Goal: Task Accomplishment & Management: Use online tool/utility

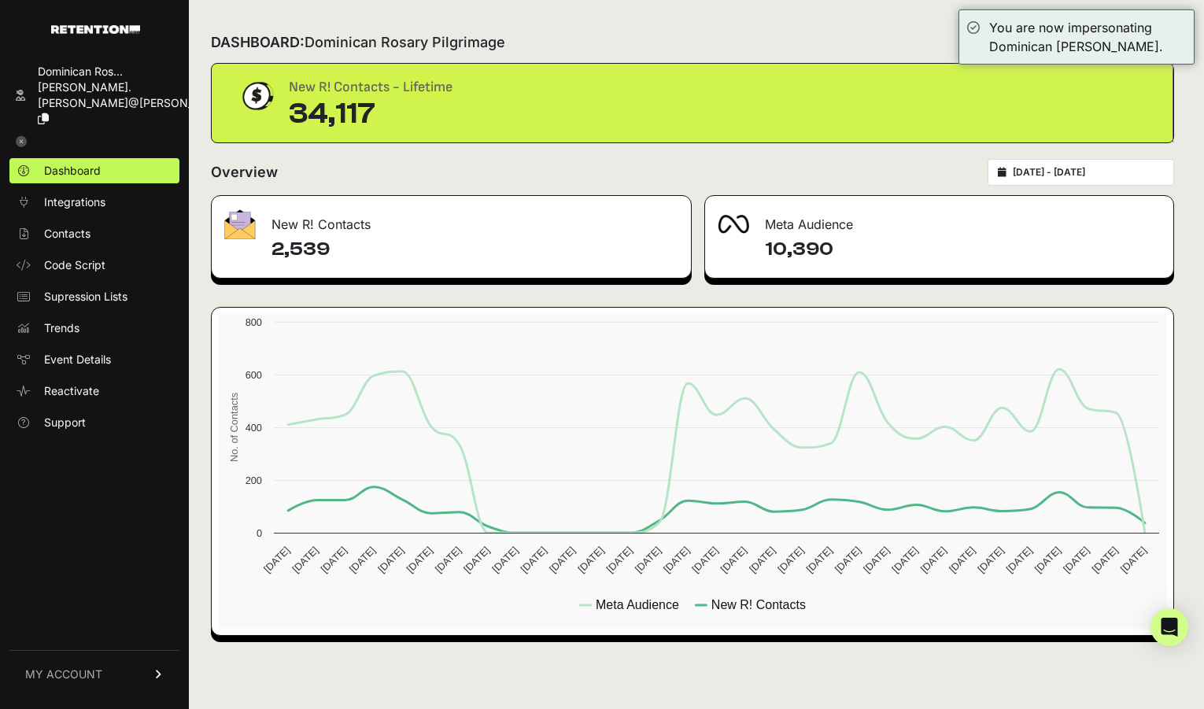
type input "[DATE]"
click at [1080, 172] on input "[DATE] - [DATE]" at bounding box center [1087, 172] width 151 height 13
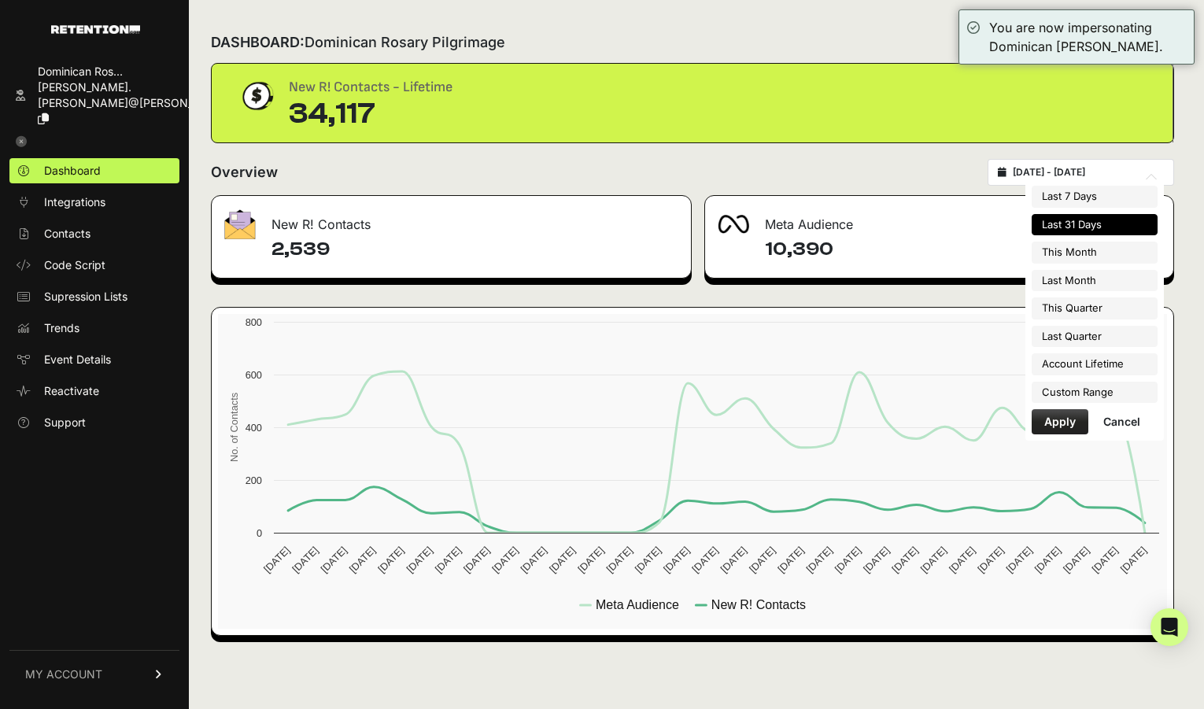
type input "[DATE]"
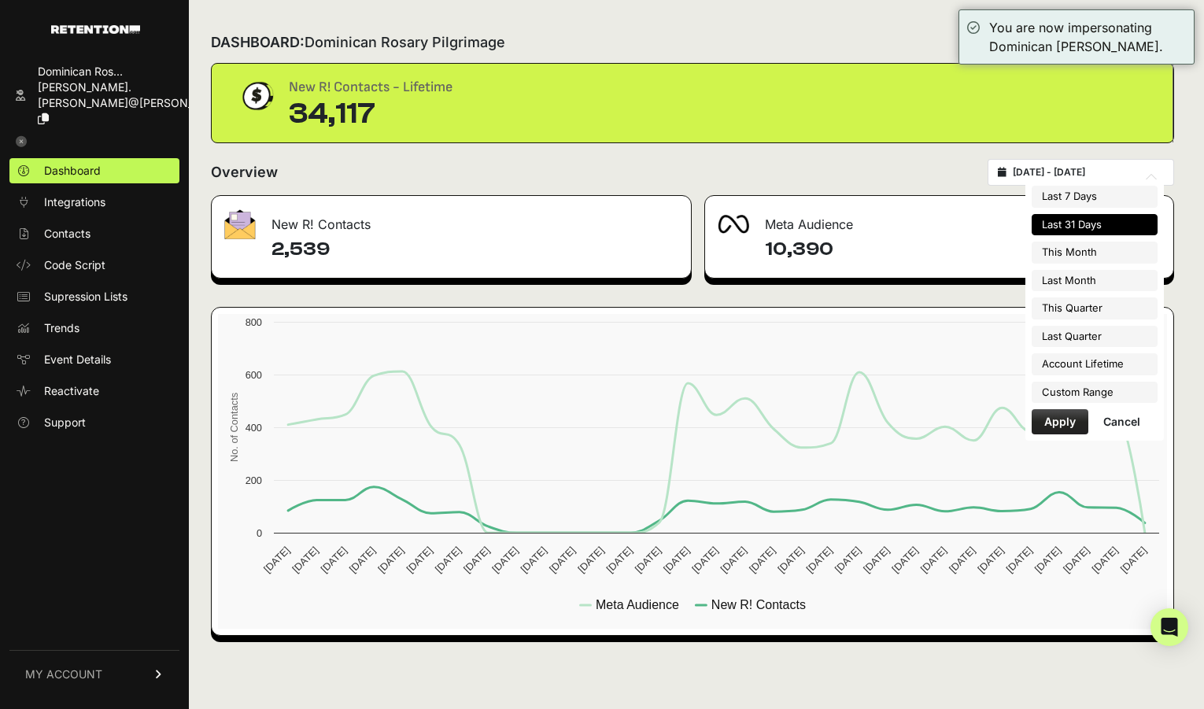
type input "[DATE]"
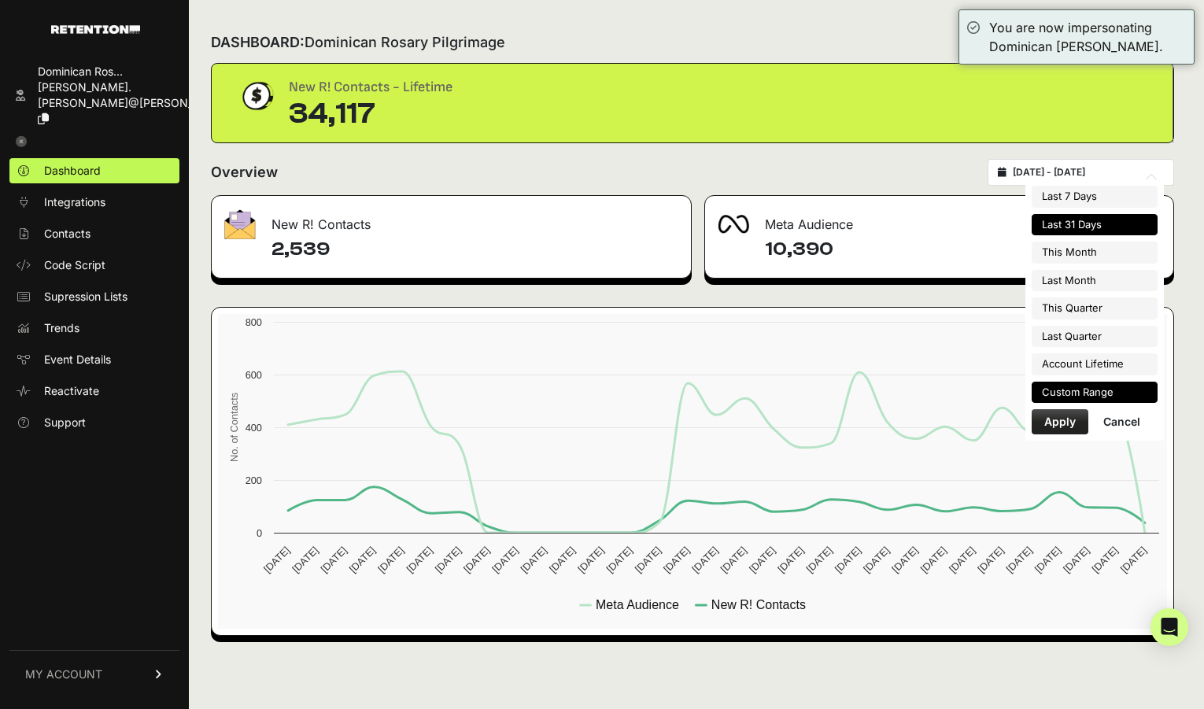
click at [1087, 391] on li "Custom Range" at bounding box center [1094, 393] width 126 height 22
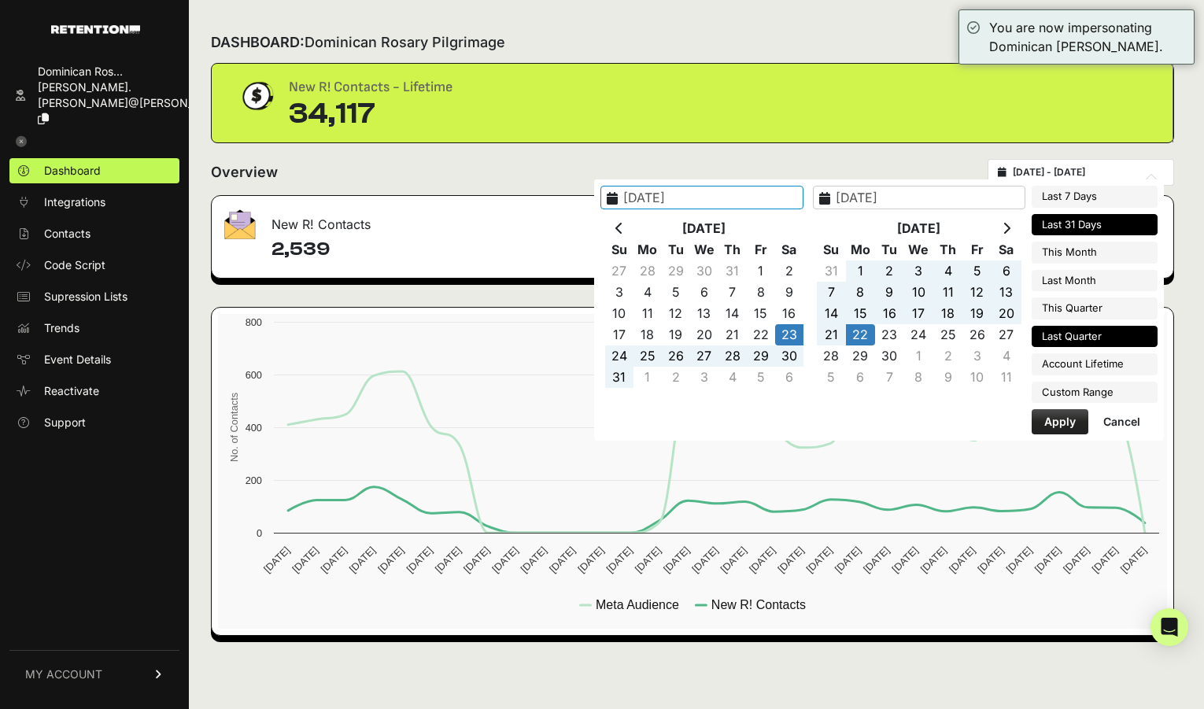
type input "[DATE]"
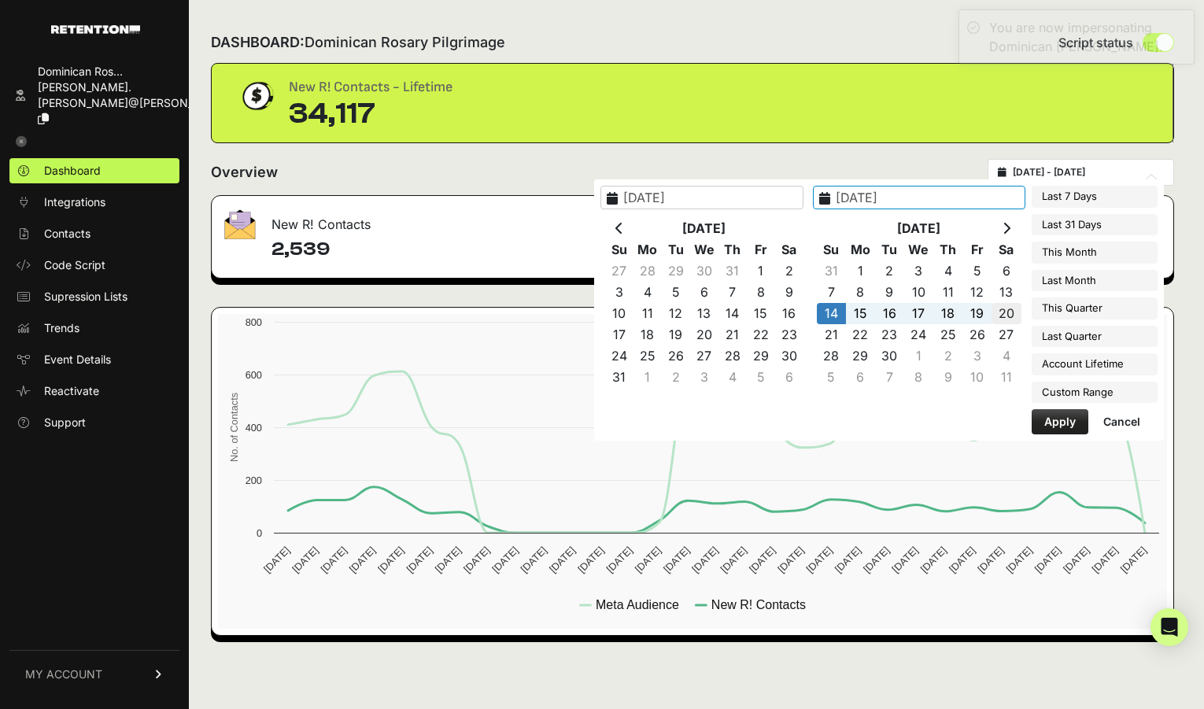
type input "[DATE]"
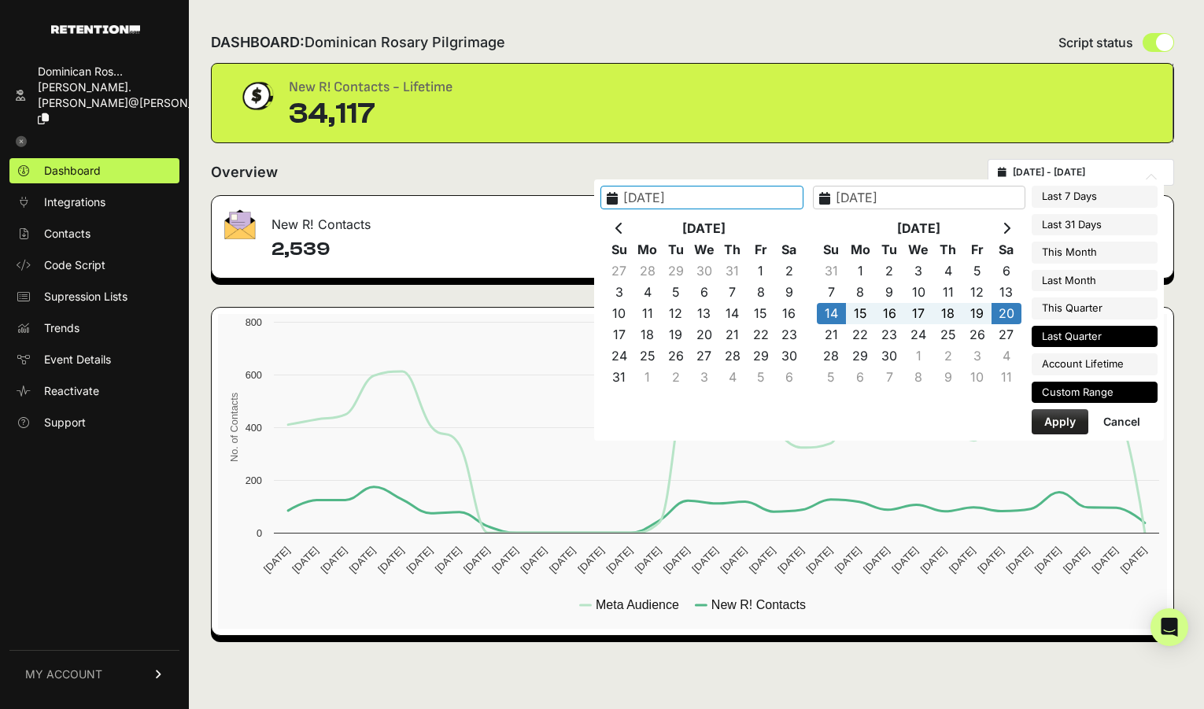
type input "[DATE]"
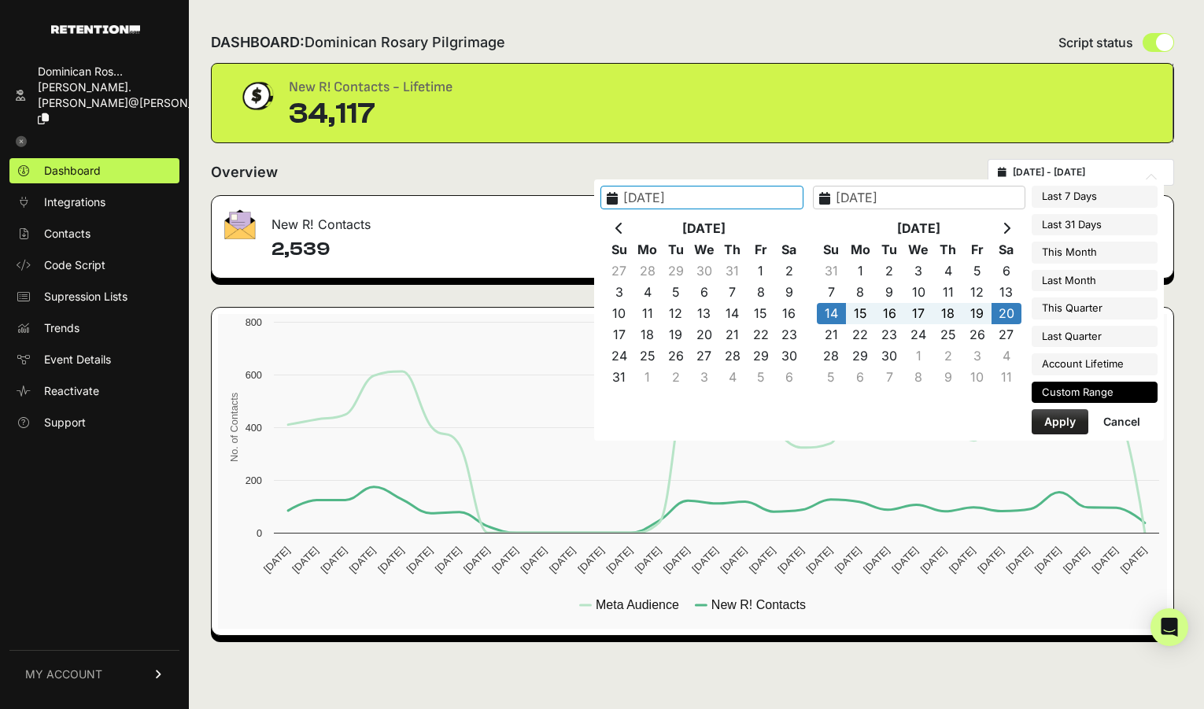
type input "[DATE]"
click at [1064, 422] on button "Apply" at bounding box center [1059, 421] width 57 height 25
type input "[DATE] - [DATE]"
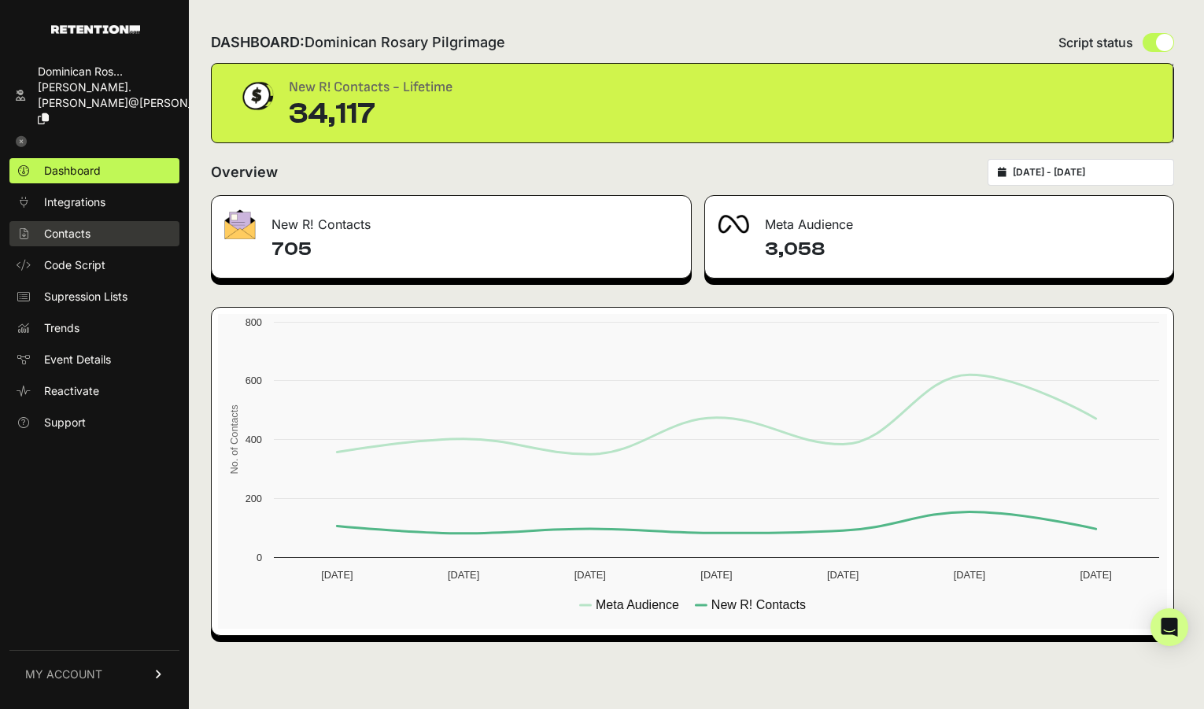
click at [110, 221] on link "Contacts" at bounding box center [94, 233] width 170 height 25
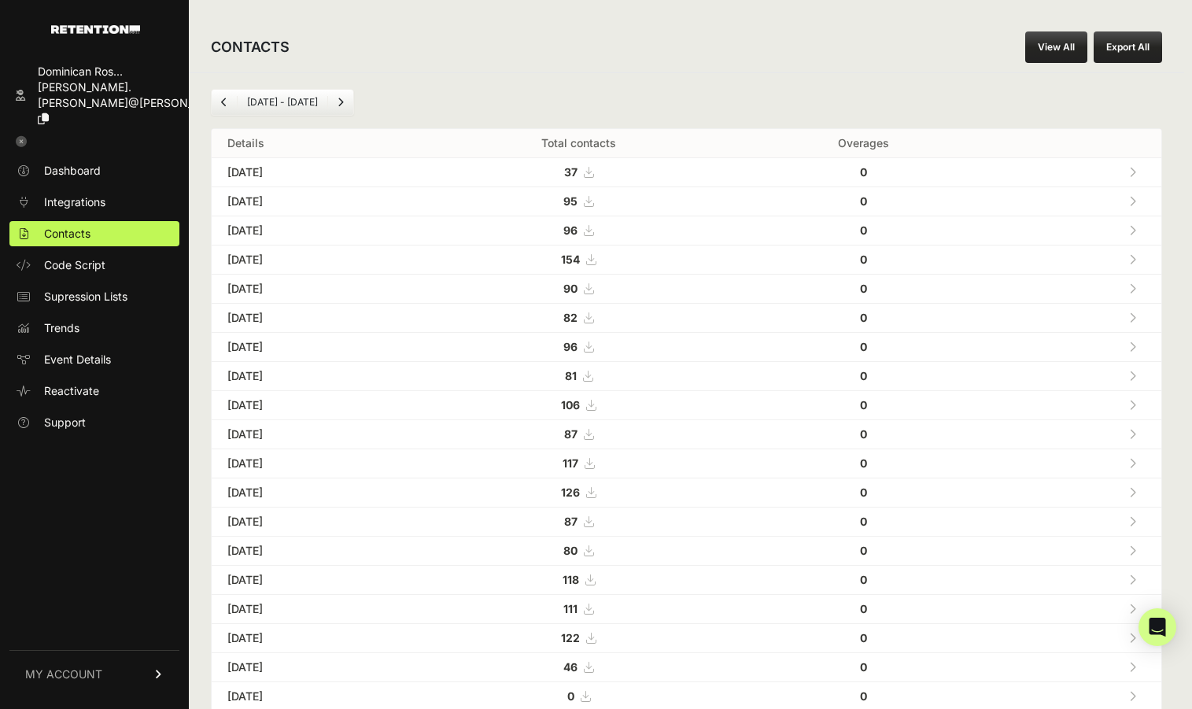
click at [302, 94] on ul "[DATE] - [DATE]" at bounding box center [282, 102] width 143 height 27
click at [1082, 57] on link "View All" at bounding box center [1056, 46] width 62 height 31
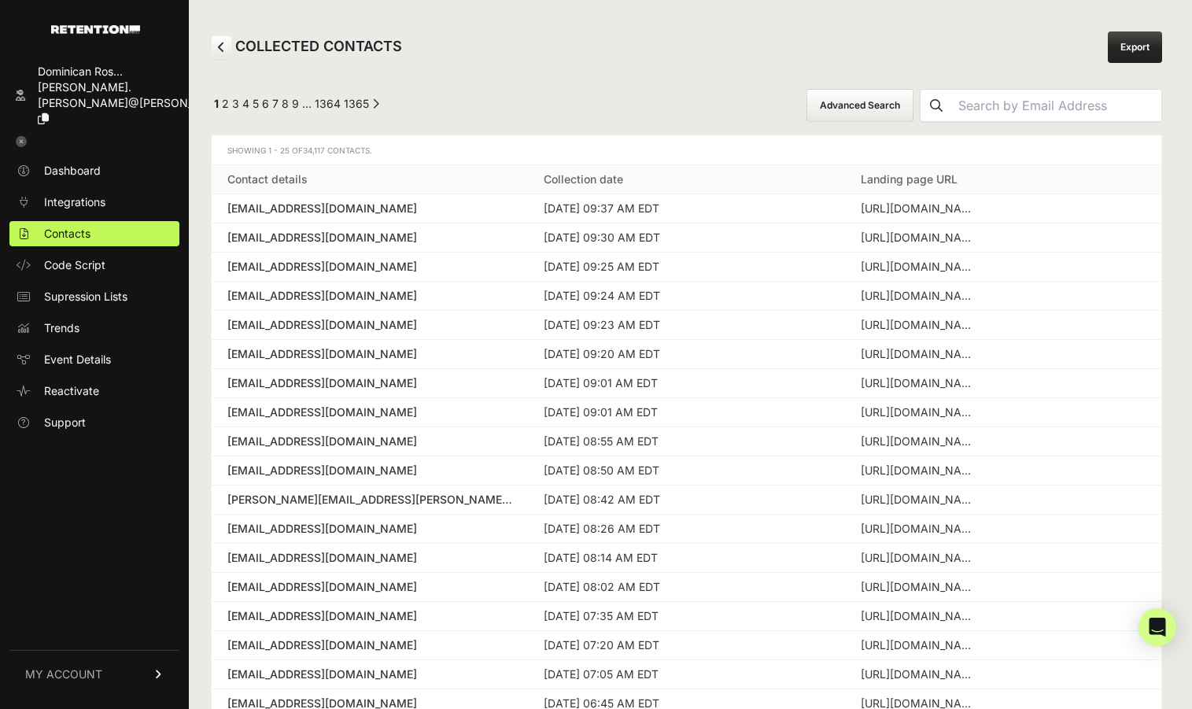
click at [909, 112] on button "Advanced Search" at bounding box center [859, 105] width 107 height 33
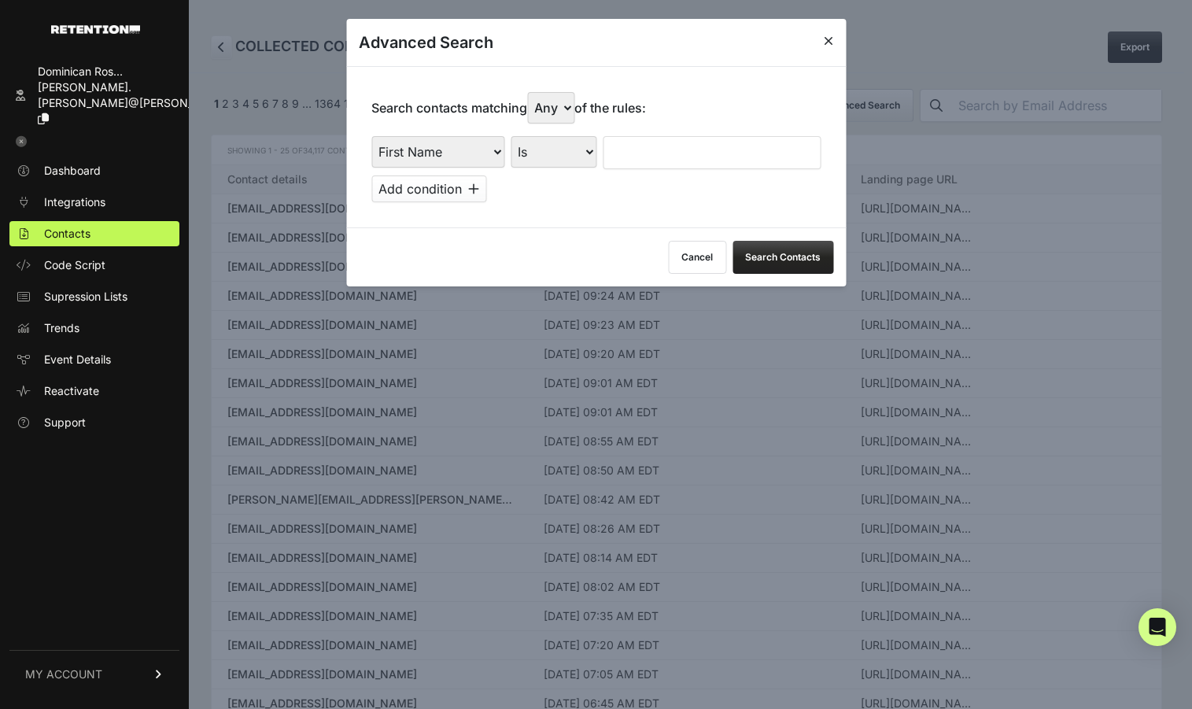
click at [490, 153] on select "First Name Last Name State City Email Email Domain Landing Domain Landing Page …" at bounding box center [437, 151] width 133 height 31
select select "file_date"
click at [371, 136] on select "First Name Last Name State City Email Email Domain Landing Domain Landing Page …" at bounding box center [437, 151] width 133 height 31
click at [581, 156] on select "Is on Is between" at bounding box center [554, 151] width 87 height 31
select select "is_between"
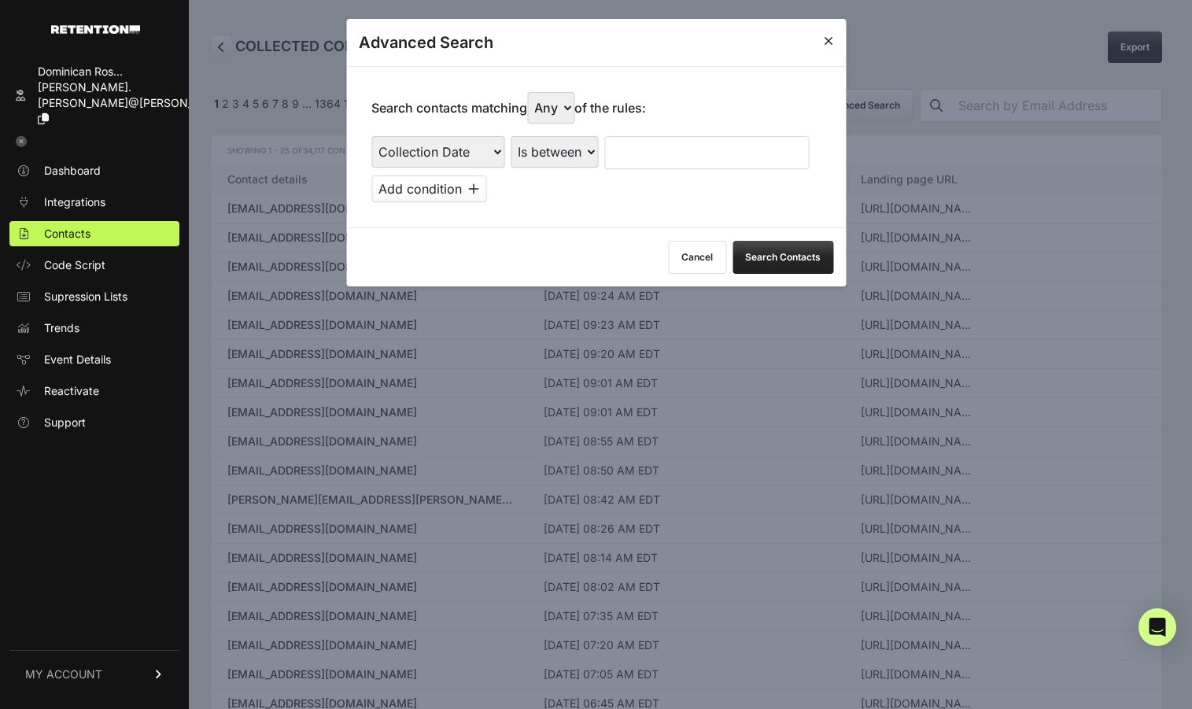
click at [511, 136] on select "Is on Is between" at bounding box center [554, 151] width 87 height 31
click at [653, 153] on input "text" at bounding box center [645, 152] width 83 height 33
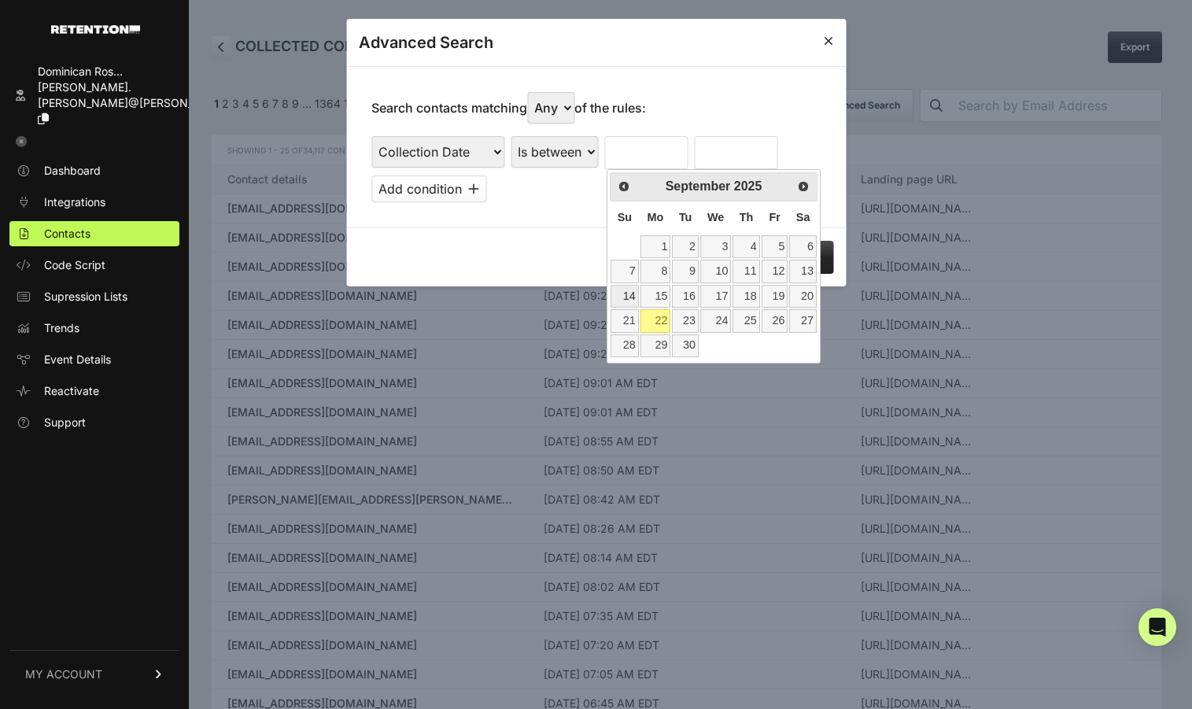
click at [628, 301] on link "14" at bounding box center [624, 296] width 28 height 23
type input "09/14/2025"
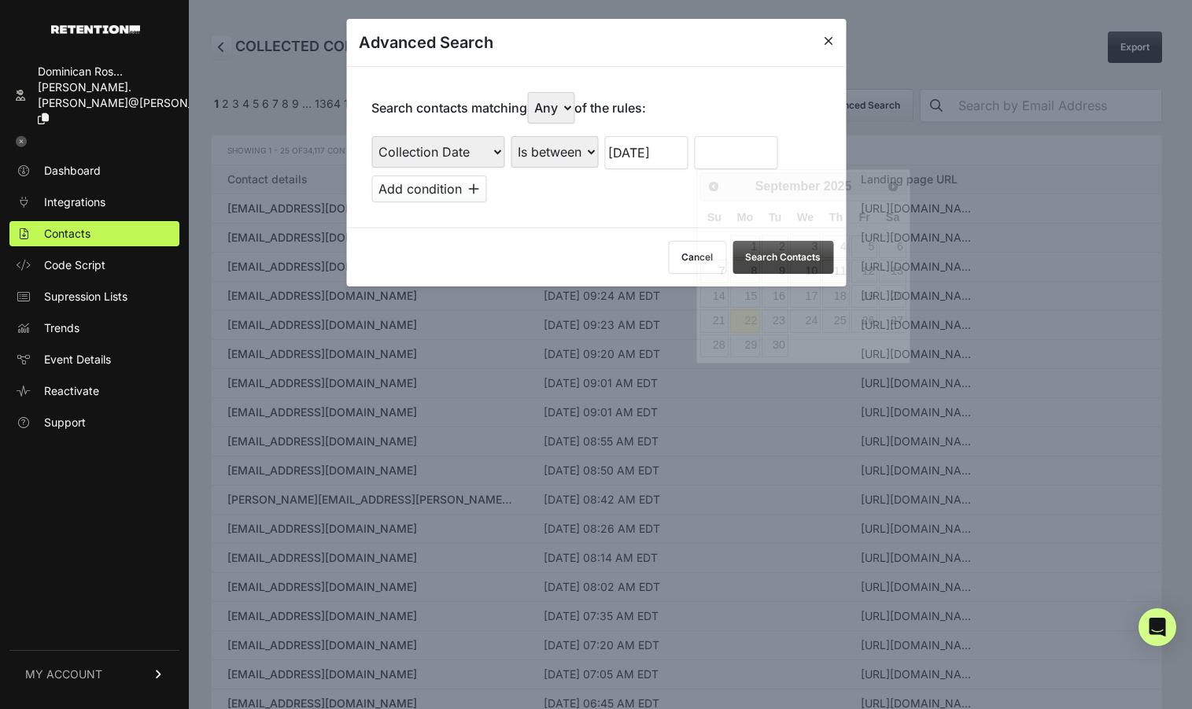
click at [720, 161] on input "text" at bounding box center [735, 152] width 83 height 33
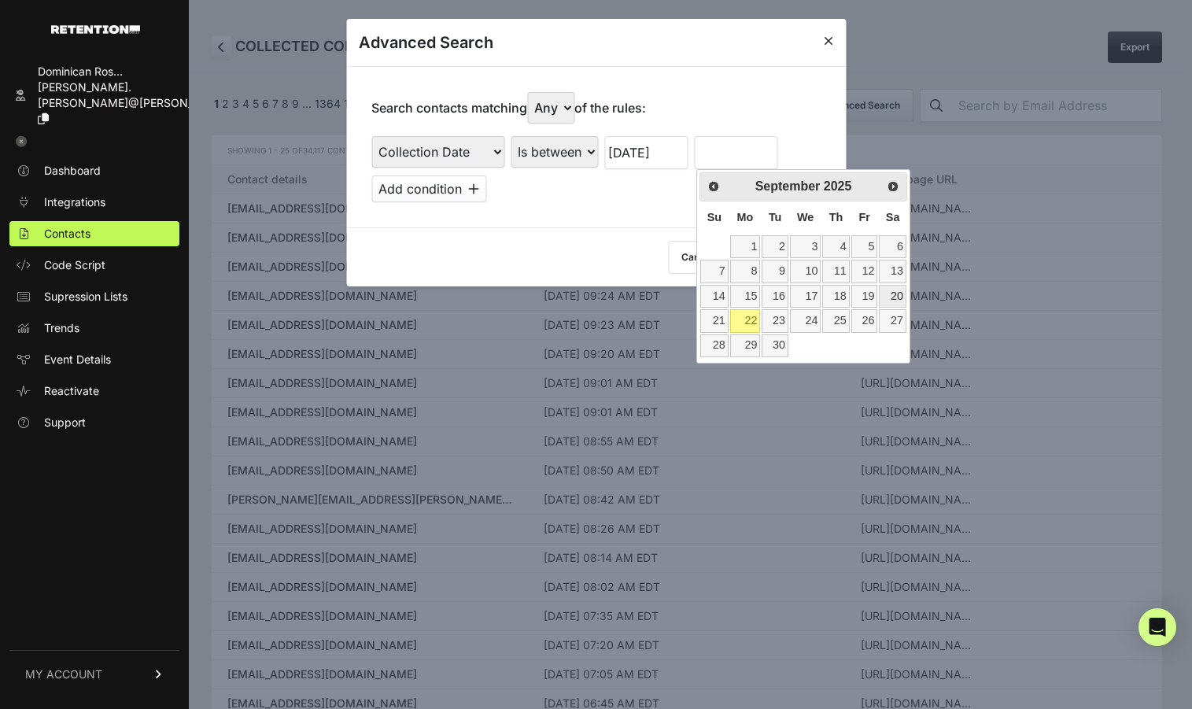
click at [896, 299] on link "20" at bounding box center [892, 296] width 27 height 23
type input "09/20/2025"
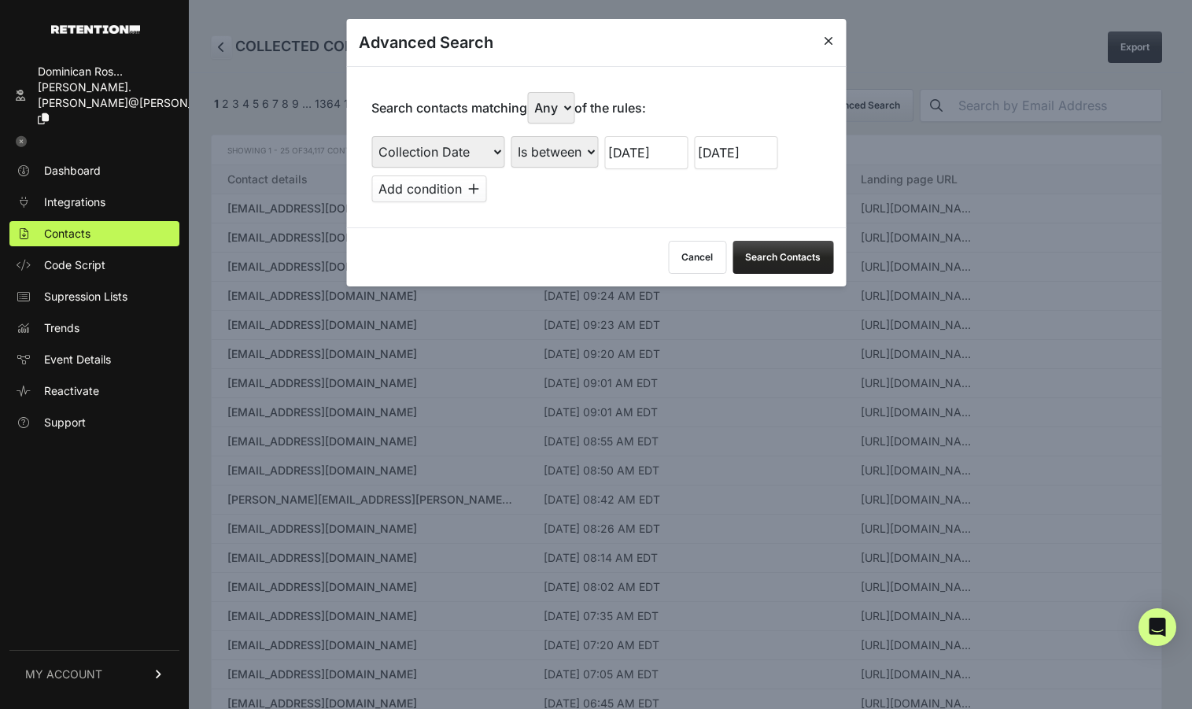
click at [755, 261] on button "Search Contacts" at bounding box center [782, 257] width 101 height 33
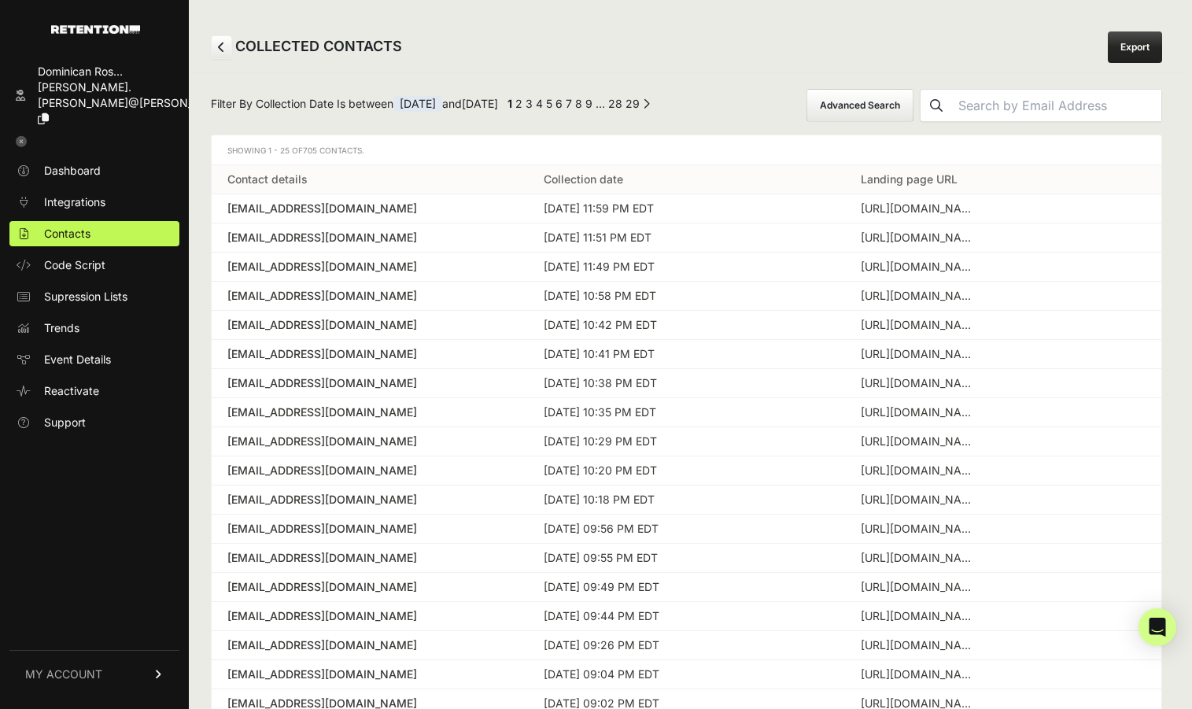
click at [1120, 53] on link "Export" at bounding box center [1135, 46] width 54 height 31
